Goal: Information Seeking & Learning: Find specific fact

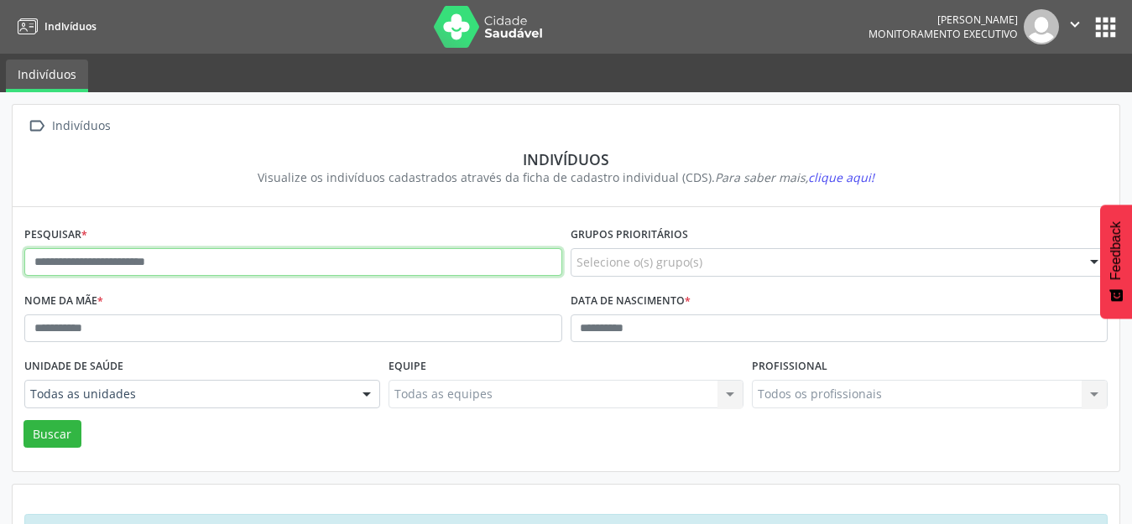
click at [33, 263] on input "text" at bounding box center [293, 262] width 538 height 29
type input "**********"
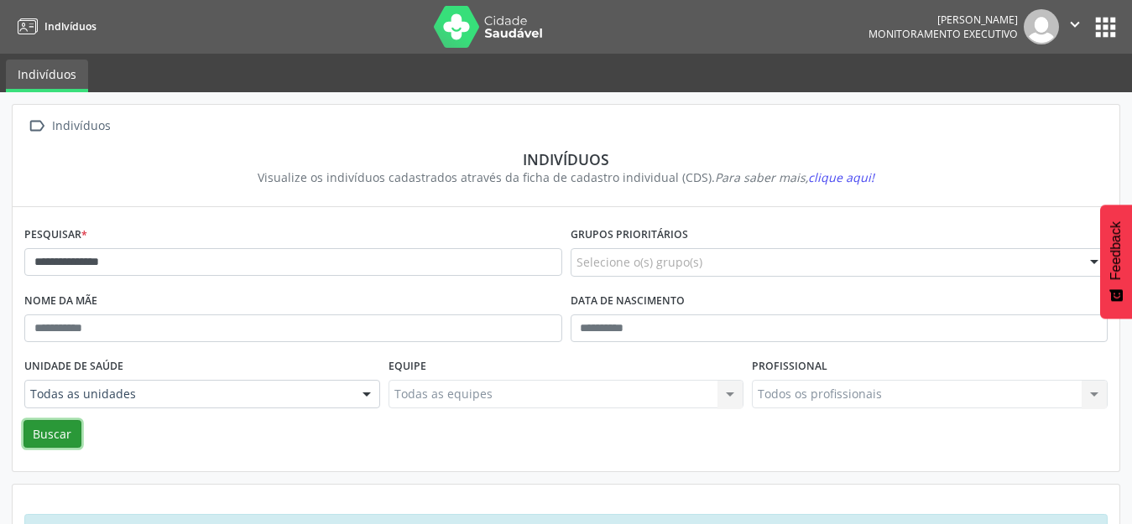
click at [59, 422] on button "Buscar" at bounding box center [52, 434] width 58 height 29
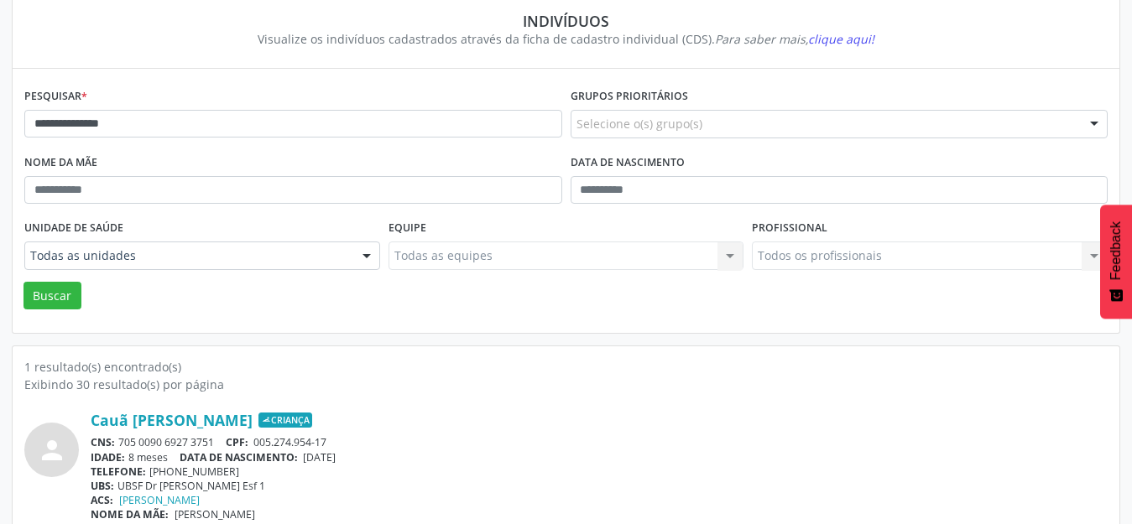
scroll to position [160, 0]
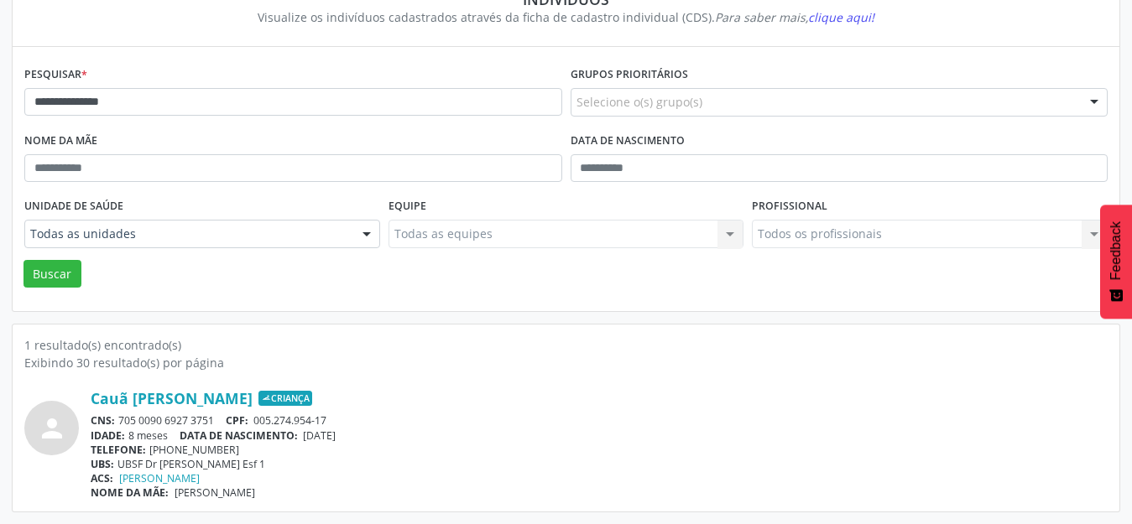
drag, startPoint x: 174, startPoint y: 493, endPoint x: 300, endPoint y: 505, distance: 127.3
click at [300, 505] on div "1 resultado(s) encontrado(s) Exibindo 30 resultado(s) por página person Cauã Ra…" at bounding box center [566, 418] width 1107 height 187
copy span "Simone de Melo Chagas"
drag, startPoint x: 310, startPoint y: 432, endPoint x: 363, endPoint y: 436, distance: 53.0
click at [336, 436] on span "31/01/2025" at bounding box center [319, 436] width 33 height 14
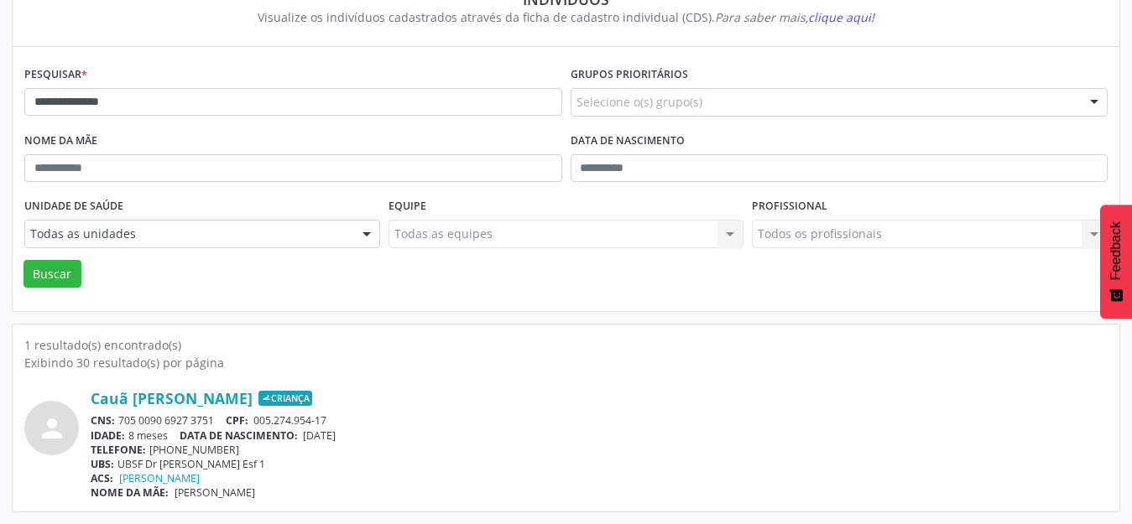
copy span "31/01/2025"
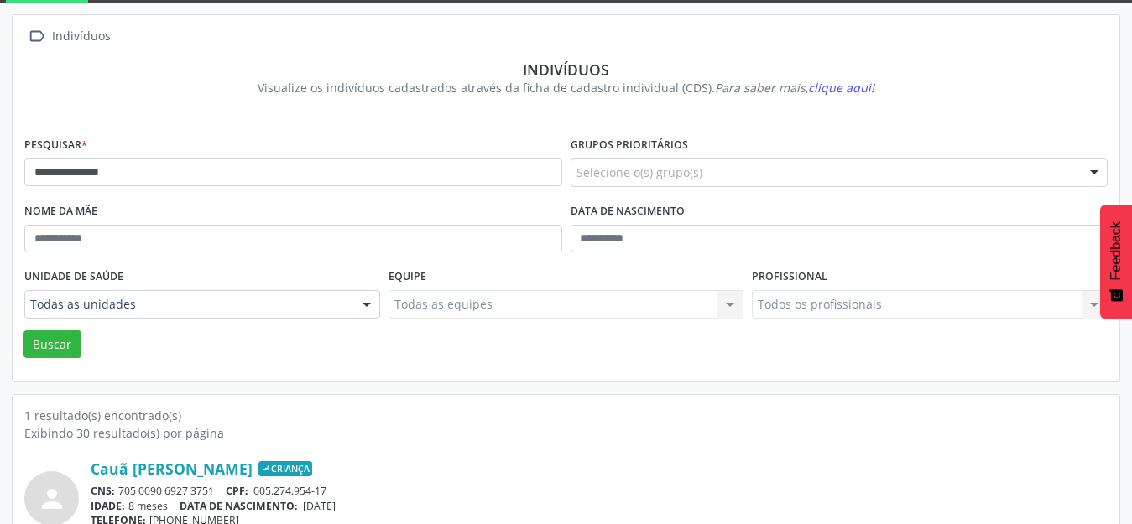
scroll to position [160, 0]
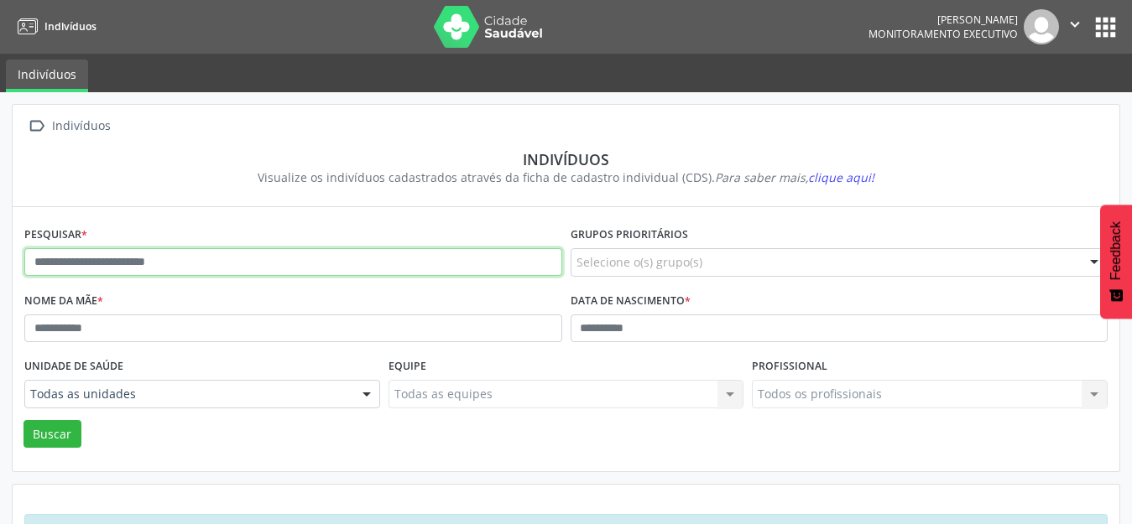
click at [31, 263] on input "text" at bounding box center [293, 262] width 538 height 29
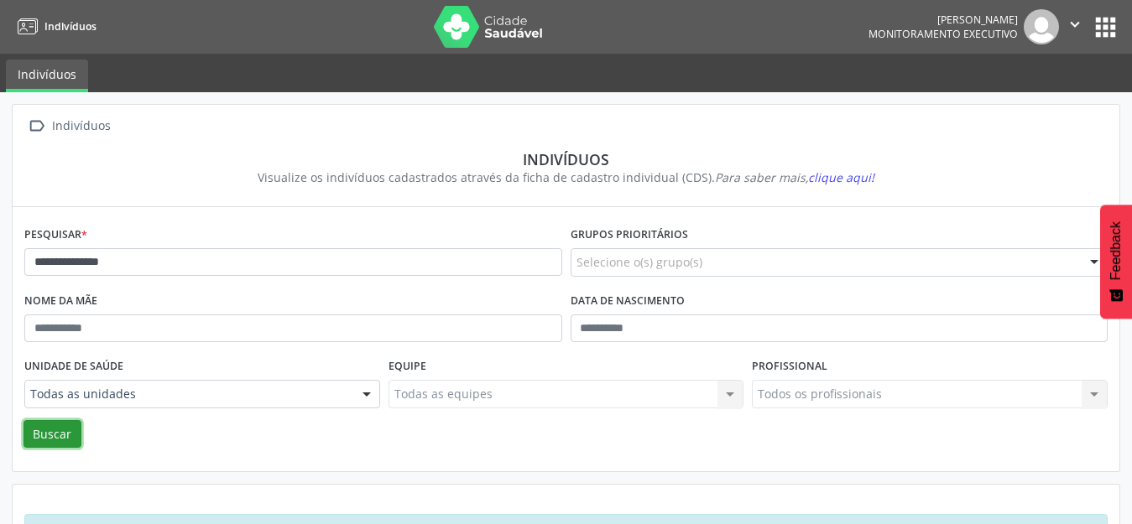
click at [61, 432] on button "Buscar" at bounding box center [52, 434] width 58 height 29
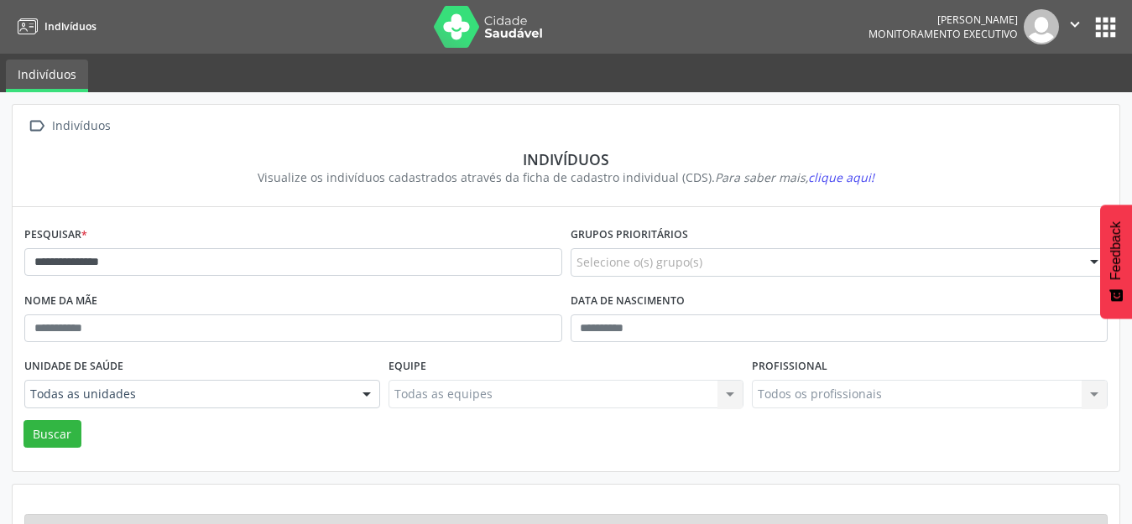
scroll to position [63, 0]
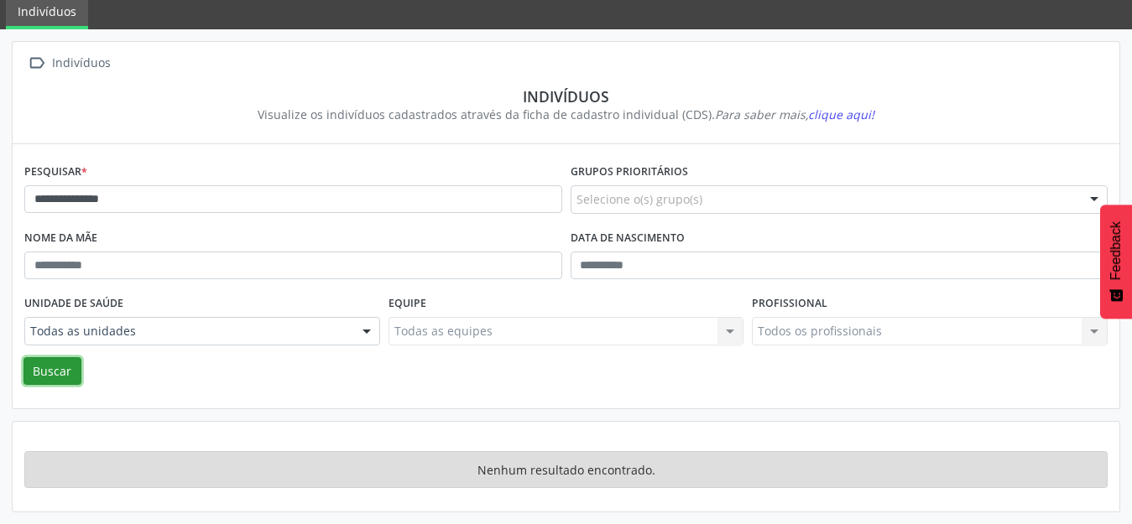
click at [44, 364] on button "Buscar" at bounding box center [52, 371] width 58 height 29
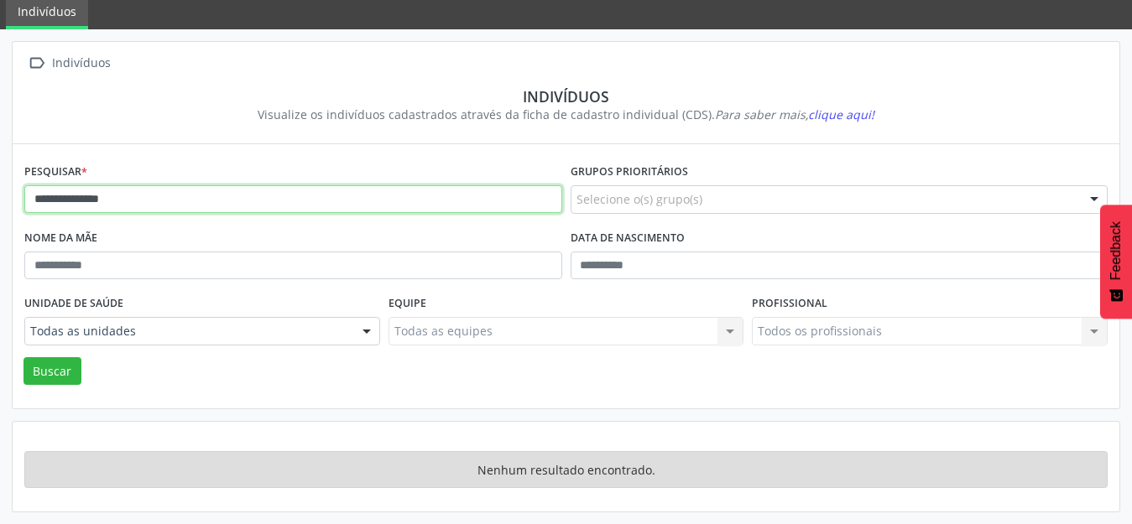
click at [168, 199] on input "**********" at bounding box center [293, 199] width 538 height 29
drag, startPoint x: 163, startPoint y: 200, endPoint x: 14, endPoint y: 191, distance: 148.8
click at [4, 185] on div "**********" at bounding box center [566, 276] width 1132 height 495
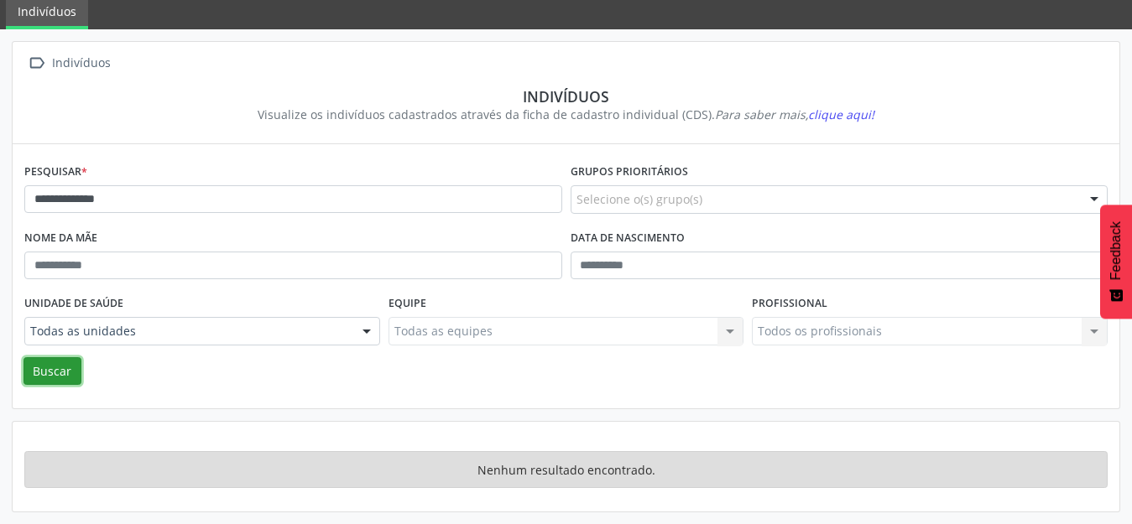
click at [65, 365] on button "Buscar" at bounding box center [52, 371] width 58 height 29
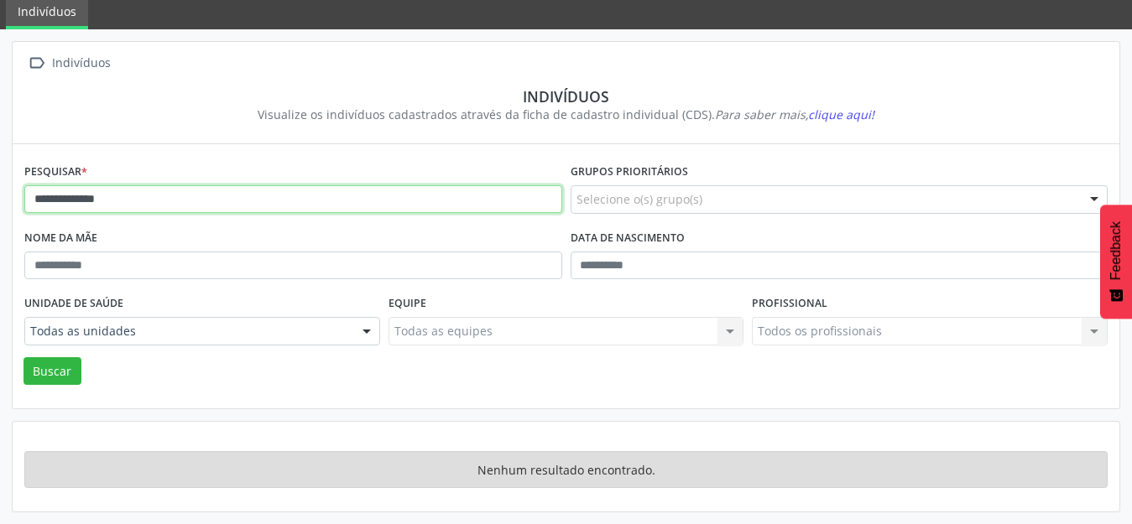
click at [164, 197] on input "**********" at bounding box center [293, 199] width 538 height 29
drag, startPoint x: 157, startPoint y: 201, endPoint x: 21, endPoint y: 208, distance: 136.2
click at [21, 208] on div "**********" at bounding box center [293, 192] width 546 height 66
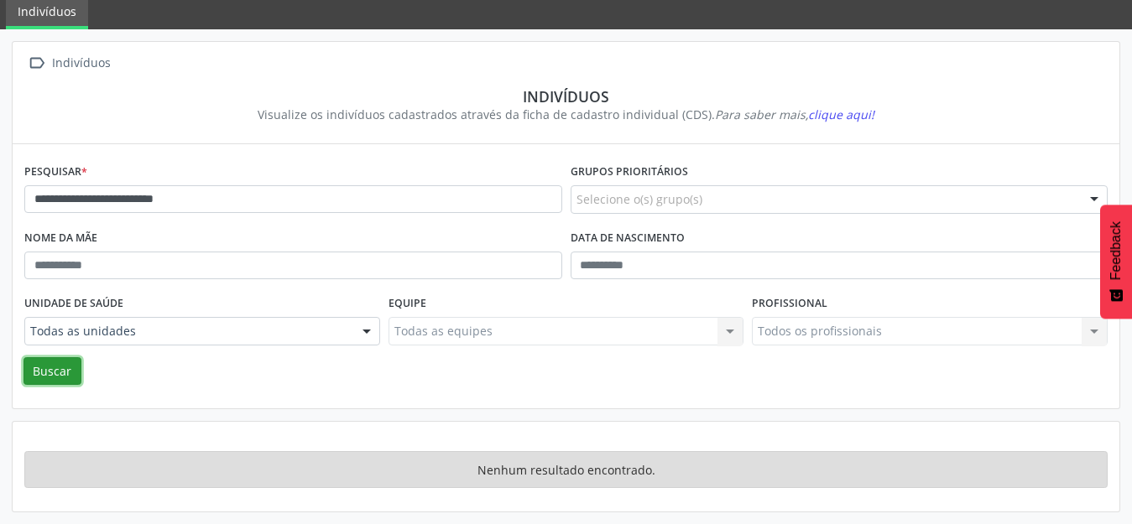
click at [50, 368] on button "Buscar" at bounding box center [52, 371] width 58 height 29
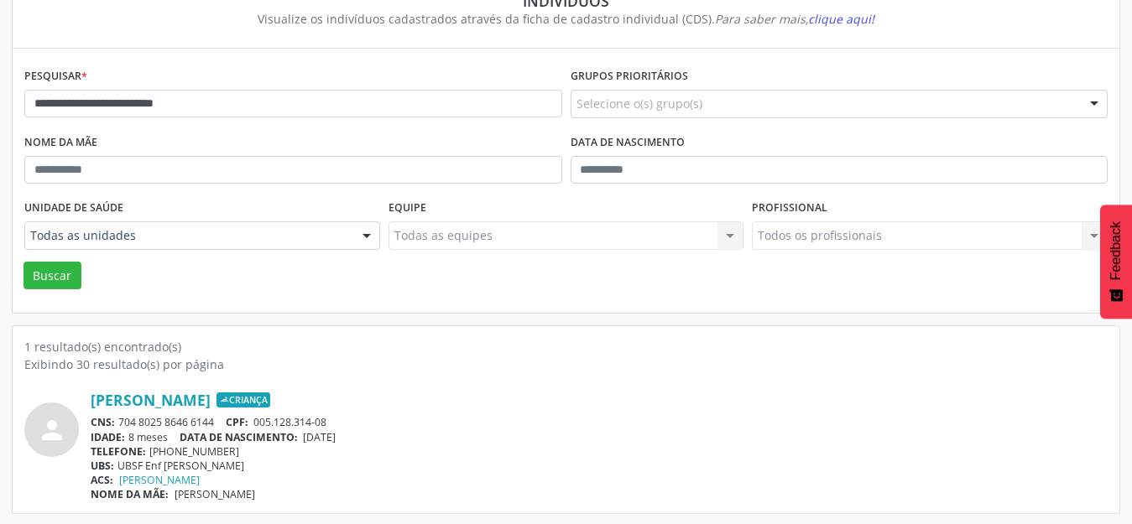
scroll to position [160, 0]
drag, startPoint x: 192, startPoint y: 497, endPoint x: 321, endPoint y: 502, distance: 129.3
click at [321, 502] on div "1 resultado(s) encontrado(s) Exibindo 30 resultado(s) por página person Douglas…" at bounding box center [566, 418] width 1107 height 187
copy span "Maria Marta de Araujo Farias"
drag, startPoint x: 310, startPoint y: 436, endPoint x: 372, endPoint y: 441, distance: 62.2
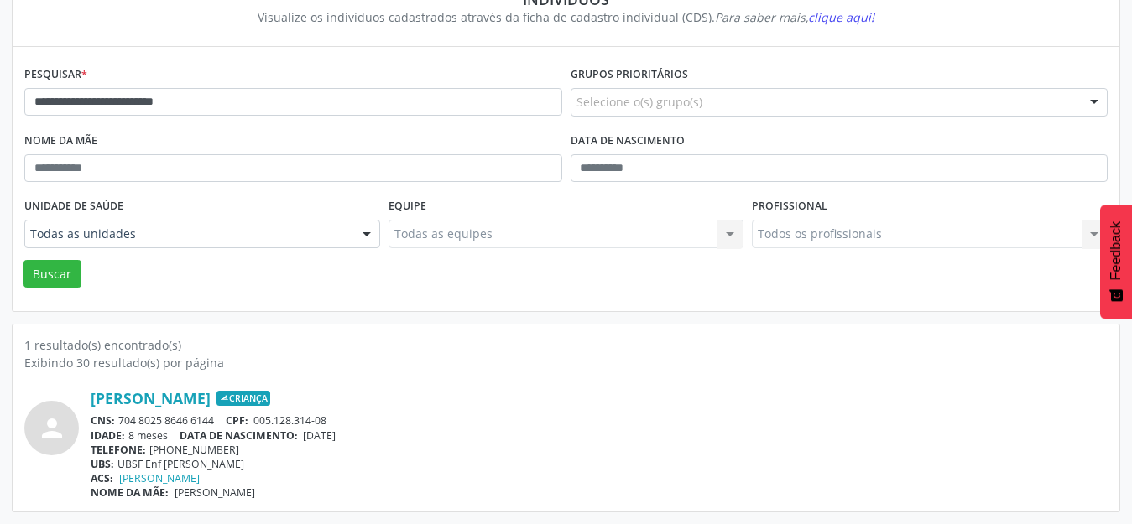
click at [372, 441] on div "IDADE: 8 meses DATA DE NASCIMENTO: 20/01/2025" at bounding box center [599, 436] width 1017 height 14
copy span "20/01/2025"
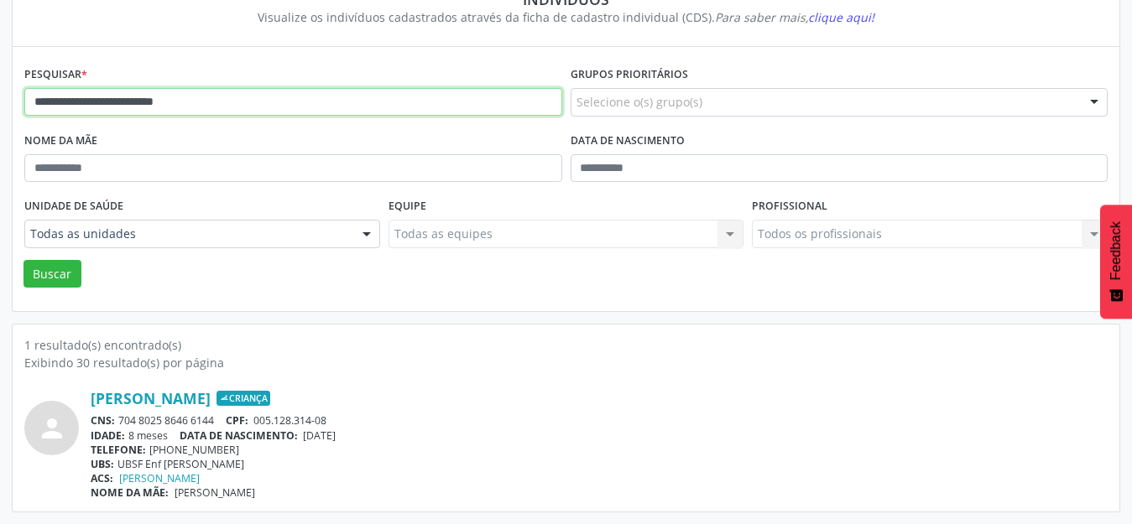
drag, startPoint x: 238, startPoint y: 98, endPoint x: 24, endPoint y: 105, distance: 214.1
click at [24, 105] on input "**********" at bounding box center [293, 102] width 538 height 29
type input "*"
type input "**********"
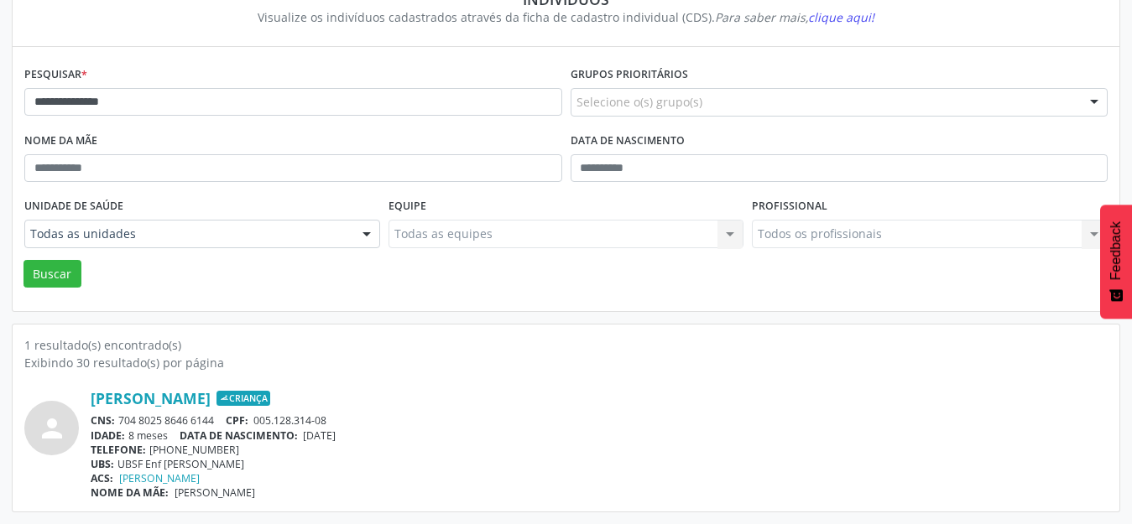
click at [55, 258] on div "Unidade de saúde Todas as unidades Todas as unidades Academia da Saude Jeremias…" at bounding box center [202, 226] width 364 height 65
click at [59, 269] on button "Buscar" at bounding box center [52, 274] width 58 height 29
drag, startPoint x: 181, startPoint y: 493, endPoint x: 292, endPoint y: 511, distance: 112.3
click at [292, 511] on div "1 resultado(s) encontrado(s) Exibindo 30 resultado(s) por página person Isaac D…" at bounding box center [566, 418] width 1107 height 187
click at [394, 495] on div "NOME DA MÃE: Aldiclece Ferreira do Nascimento" at bounding box center [599, 493] width 1017 height 14
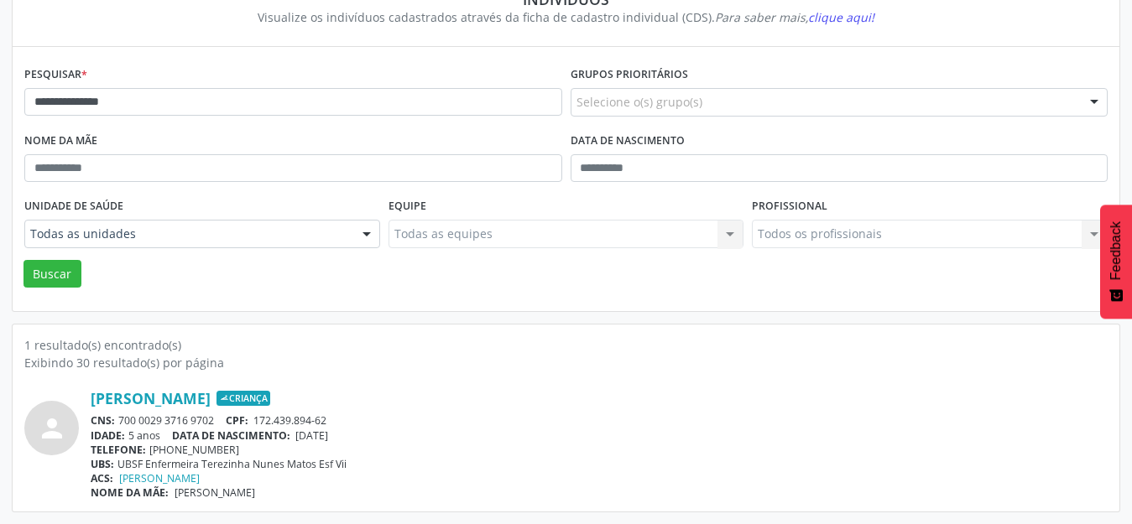
drag, startPoint x: 174, startPoint y: 496, endPoint x: 332, endPoint y: 498, distance: 158.6
click at [332, 498] on div "NOME DA MÃE: Aldiclece Ferreira do Nascimento" at bounding box center [599, 493] width 1017 height 14
copy span "Aldiclece Ferreira do Nascimento"
drag, startPoint x: 302, startPoint y: 435, endPoint x: 349, endPoint y: 447, distance: 48.6
click at [349, 447] on div "Isaac Daniel do Nascimento Almeida Criança CNS: 700 0029 3716 9702 CPF: 172.439…" at bounding box center [599, 444] width 1017 height 111
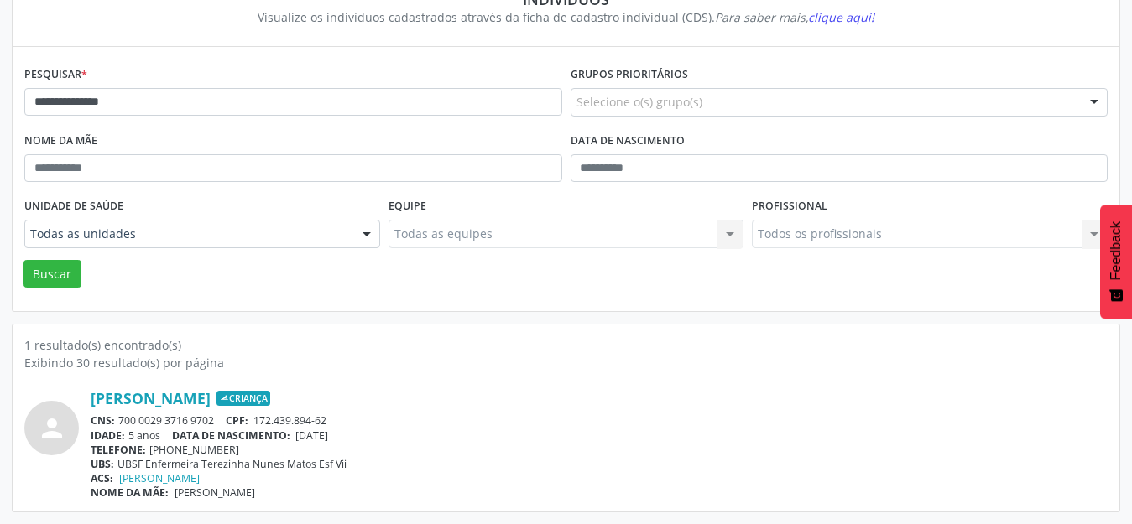
click at [380, 444] on div "TELEFONE: (83) 99988-2035" at bounding box center [599, 450] width 1017 height 14
drag, startPoint x: 300, startPoint y: 436, endPoint x: 355, endPoint y: 437, distance: 54.6
click at [328, 437] on span "04/07/2020" at bounding box center [311, 436] width 33 height 14
copy span "04/07/2020"
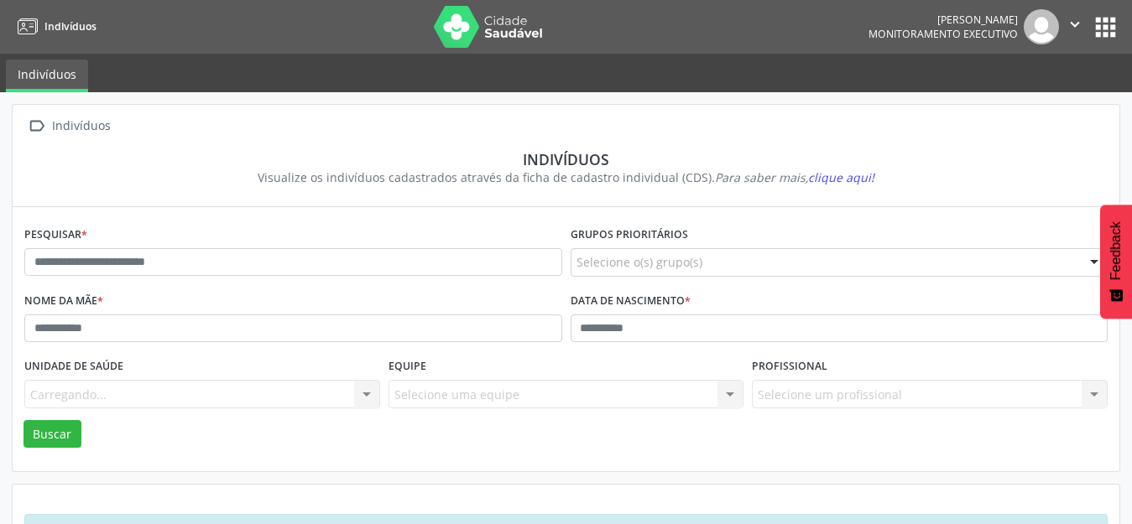
scroll to position [63, 0]
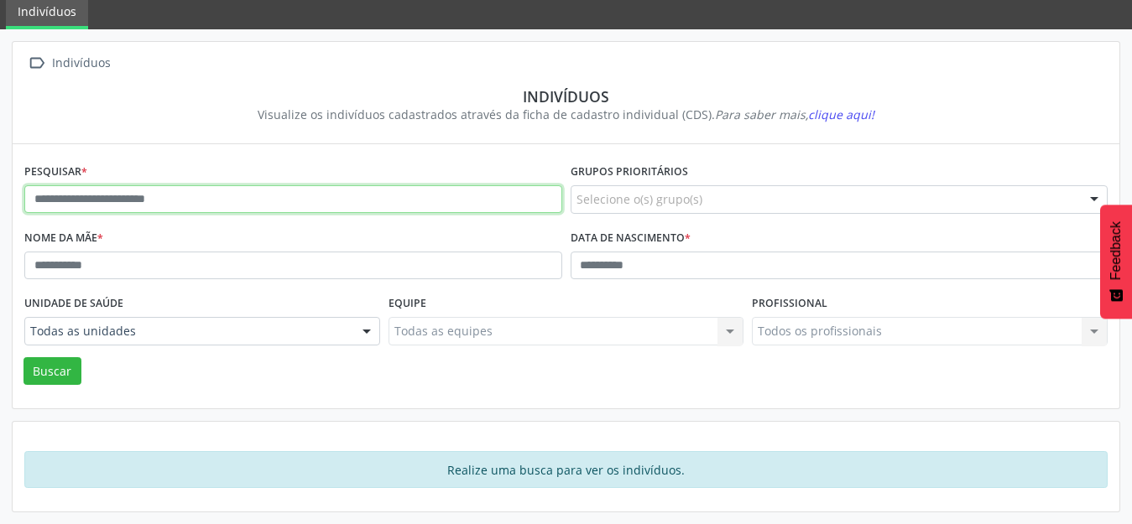
click at [32, 201] on input "text" at bounding box center [293, 199] width 538 height 29
type input "**********"
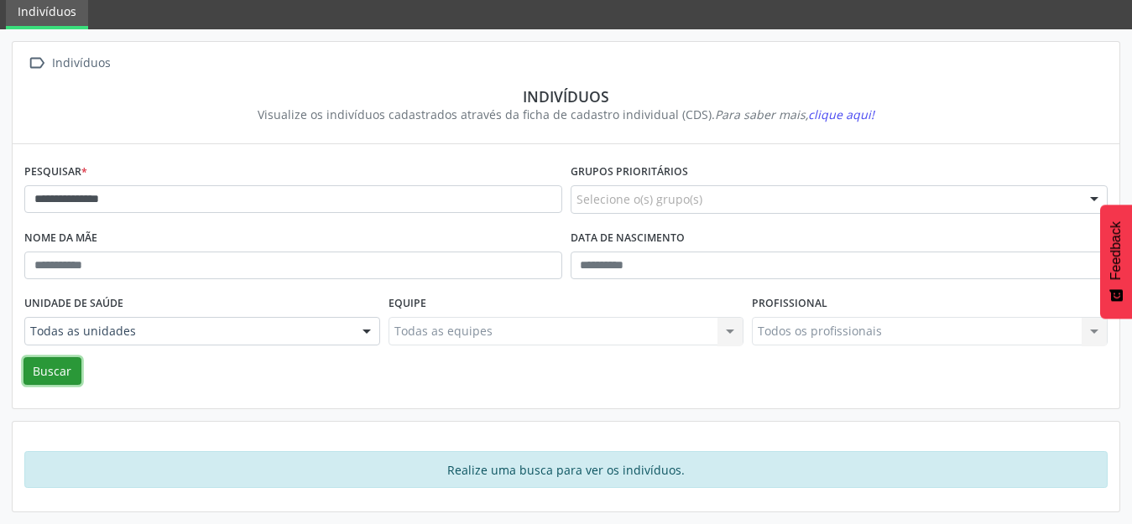
click at [59, 371] on button "Buscar" at bounding box center [52, 371] width 58 height 29
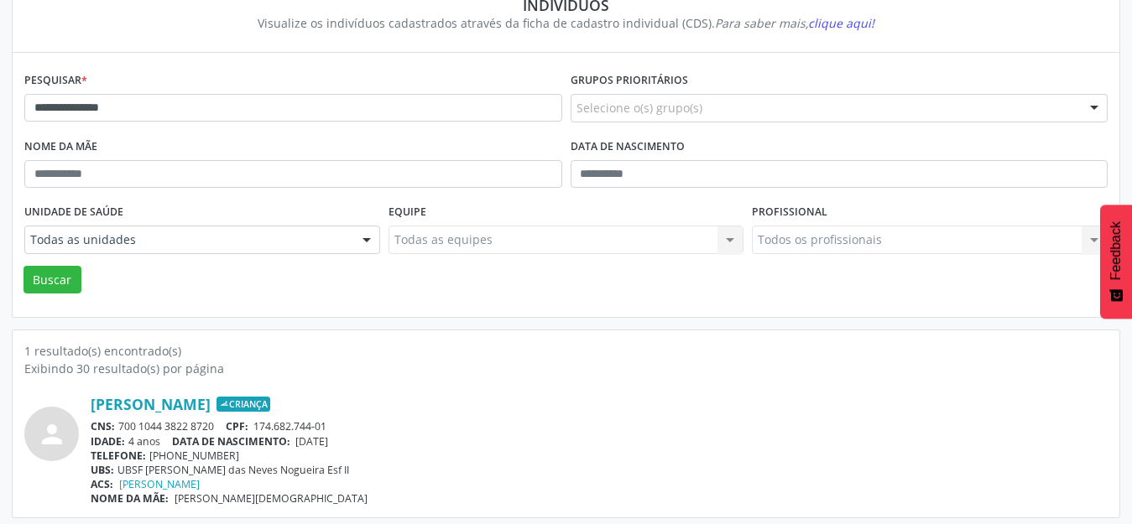
scroll to position [160, 0]
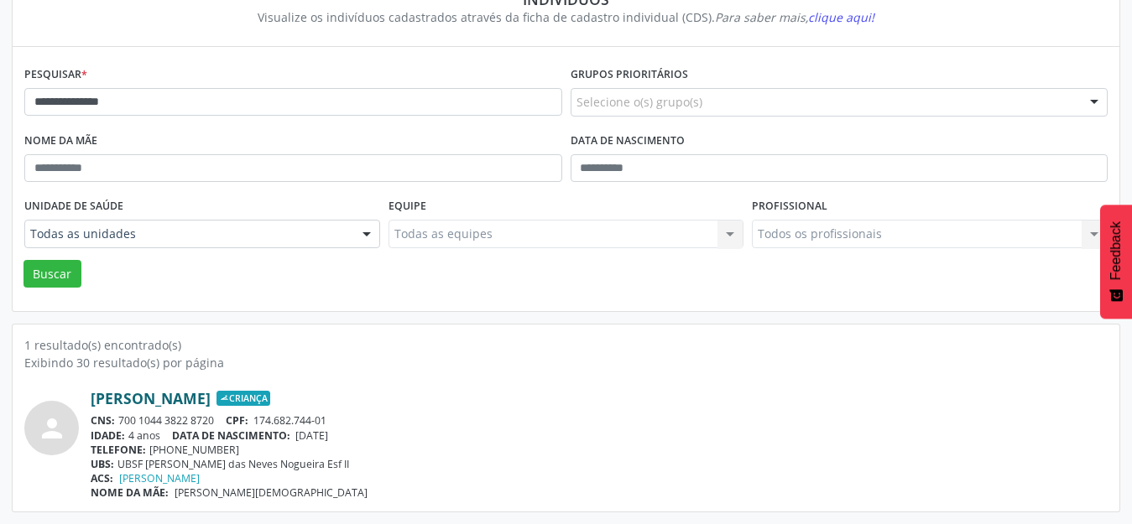
drag, startPoint x: 92, startPoint y: 389, endPoint x: 327, endPoint y: 394, distance: 235.0
click at [330, 392] on div "person Lunna Maria Evangelista da Silva Criança CNS: 700 1044 3822 8720 CPF: 17…" at bounding box center [565, 436] width 1083 height 128
copy link "Lunna Maria Evangelista da Silva"
drag, startPoint x: 175, startPoint y: 496, endPoint x: 312, endPoint y: 503, distance: 137.8
click at [312, 503] on div "1 resultado(s) encontrado(s) Exibindo 30 resultado(s) por página person Lunna M…" at bounding box center [566, 418] width 1107 height 187
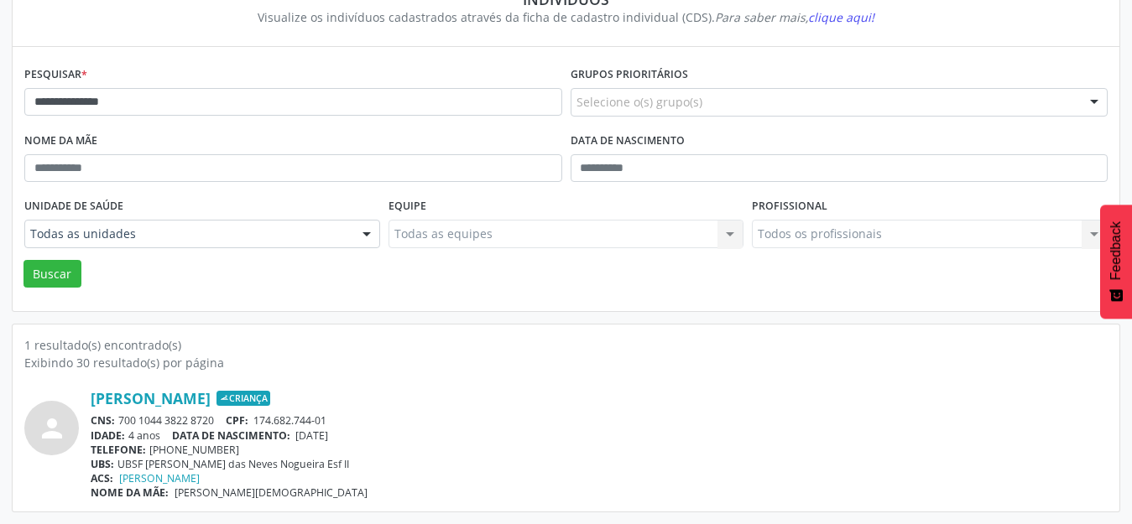
copy span "Aline Evangelista dos Santos"
drag, startPoint x: 301, startPoint y: 436, endPoint x: 355, endPoint y: 436, distance: 53.7
click at [328, 436] on span "21/12/2020" at bounding box center [311, 436] width 33 height 14
copy span "21/12/2020"
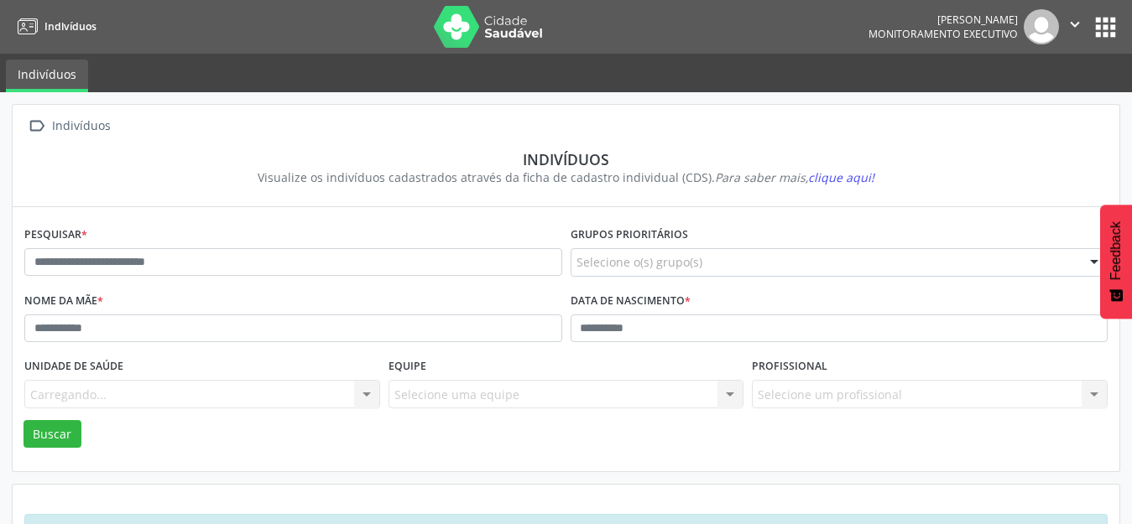
scroll to position [63, 0]
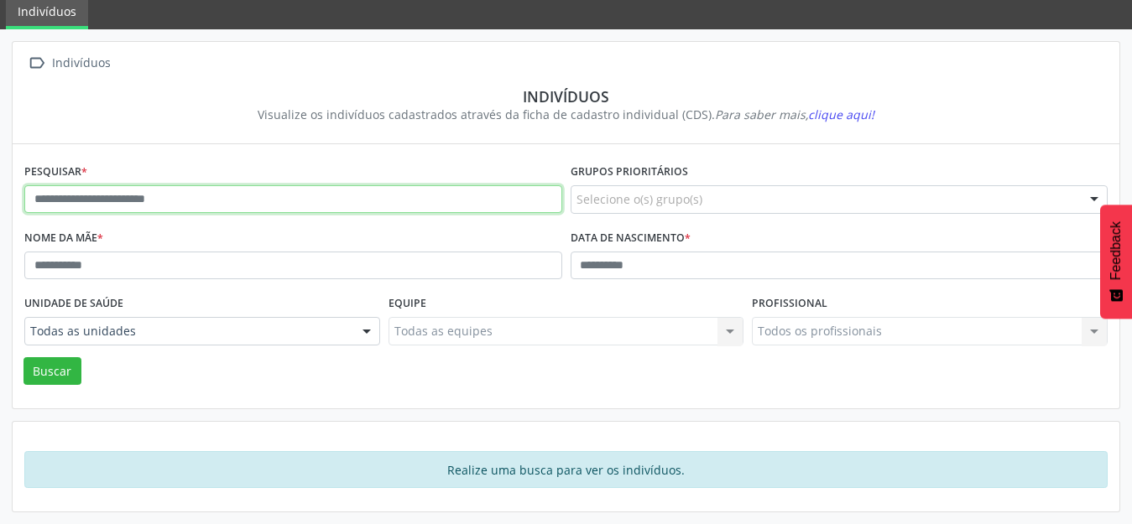
click at [32, 196] on input "text" at bounding box center [293, 199] width 538 height 29
type input "**********"
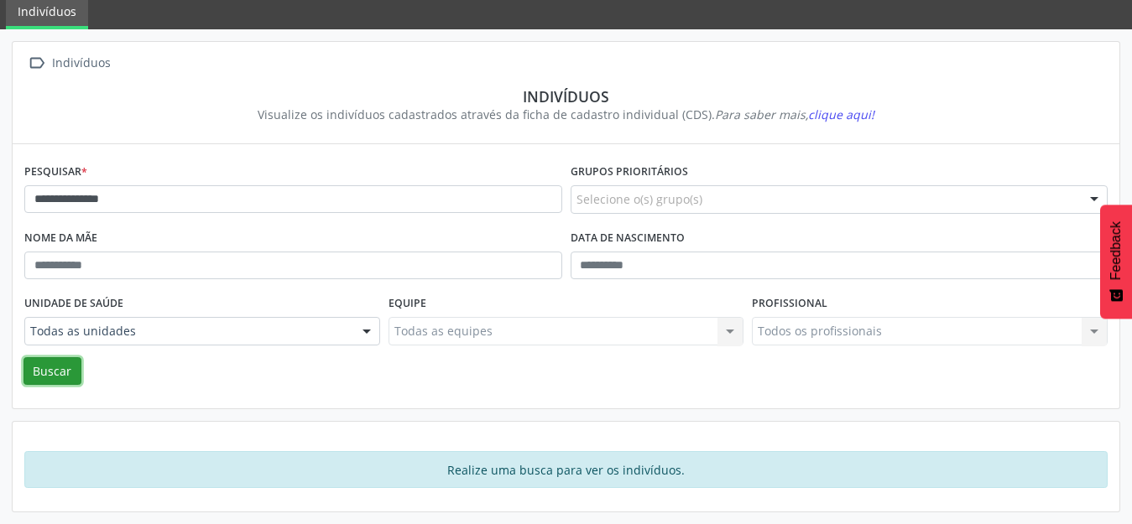
click at [44, 363] on button "Buscar" at bounding box center [52, 371] width 58 height 29
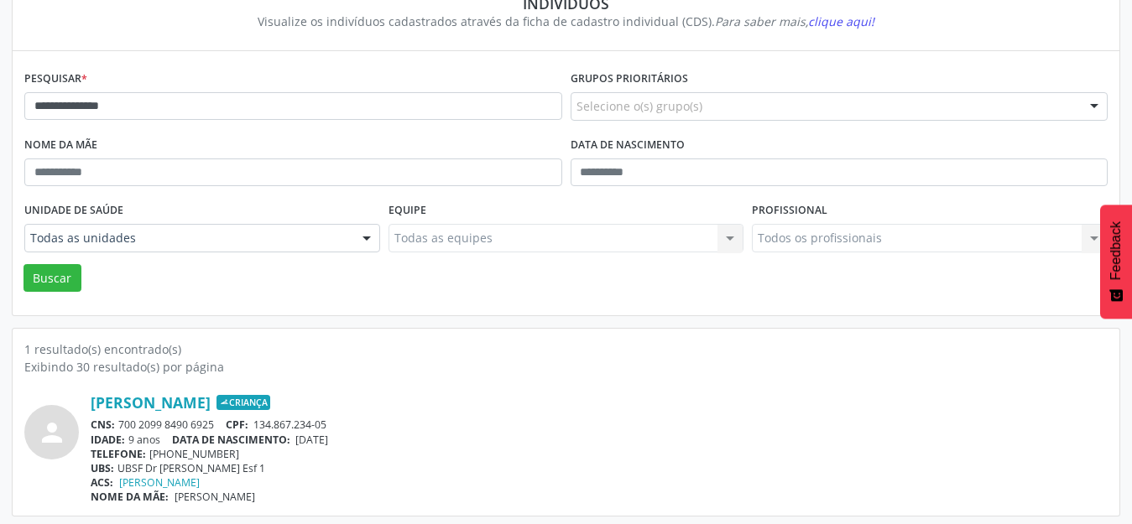
scroll to position [160, 0]
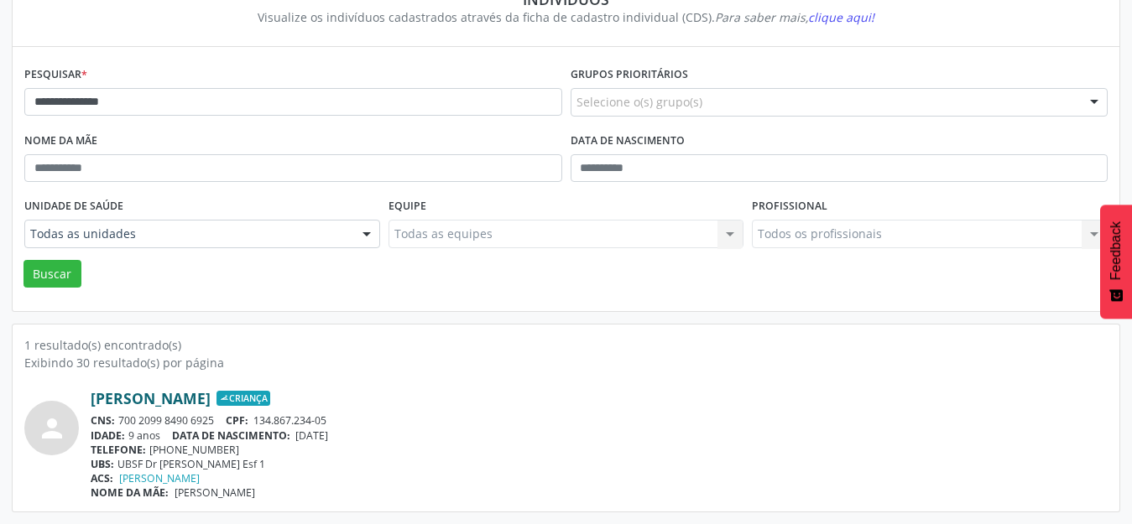
click at [96, 396] on link "[PERSON_NAME]" at bounding box center [151, 398] width 120 height 18
drag, startPoint x: 186, startPoint y: 500, endPoint x: 300, endPoint y: 501, distance: 113.3
click at [300, 501] on div "1 resultado(s) encontrado(s) Exibindo 30 resultado(s) por página person [PERSON…" at bounding box center [566, 418] width 1107 height 187
copy span "[PERSON_NAME]"
click at [368, 481] on div "ACS: [PERSON_NAME]" at bounding box center [599, 479] width 1017 height 14
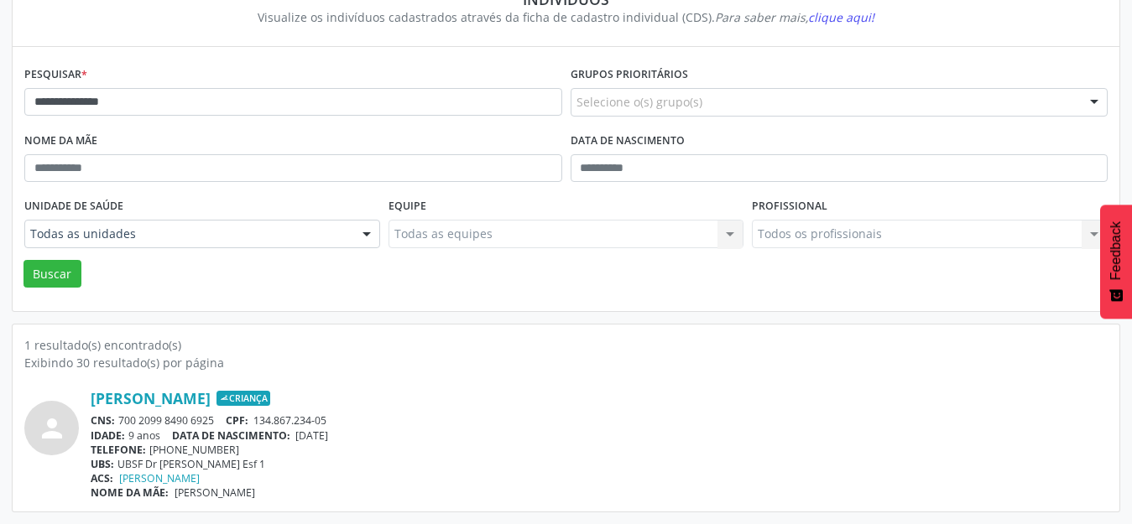
click at [302, 436] on div "IDADE: 9 anos DATA DE NASCIMENTO: [DEMOGRAPHIC_DATA]" at bounding box center [599, 436] width 1017 height 14
click at [302, 437] on span "[DATE]" at bounding box center [311, 436] width 33 height 14
drag, startPoint x: 302, startPoint y: 437, endPoint x: 354, endPoint y: 436, distance: 52.0
click at [328, 436] on span "[DATE]" at bounding box center [311, 436] width 33 height 14
copy span "[DATE]"
